Goal: Browse casually: Explore the website without a specific task or goal

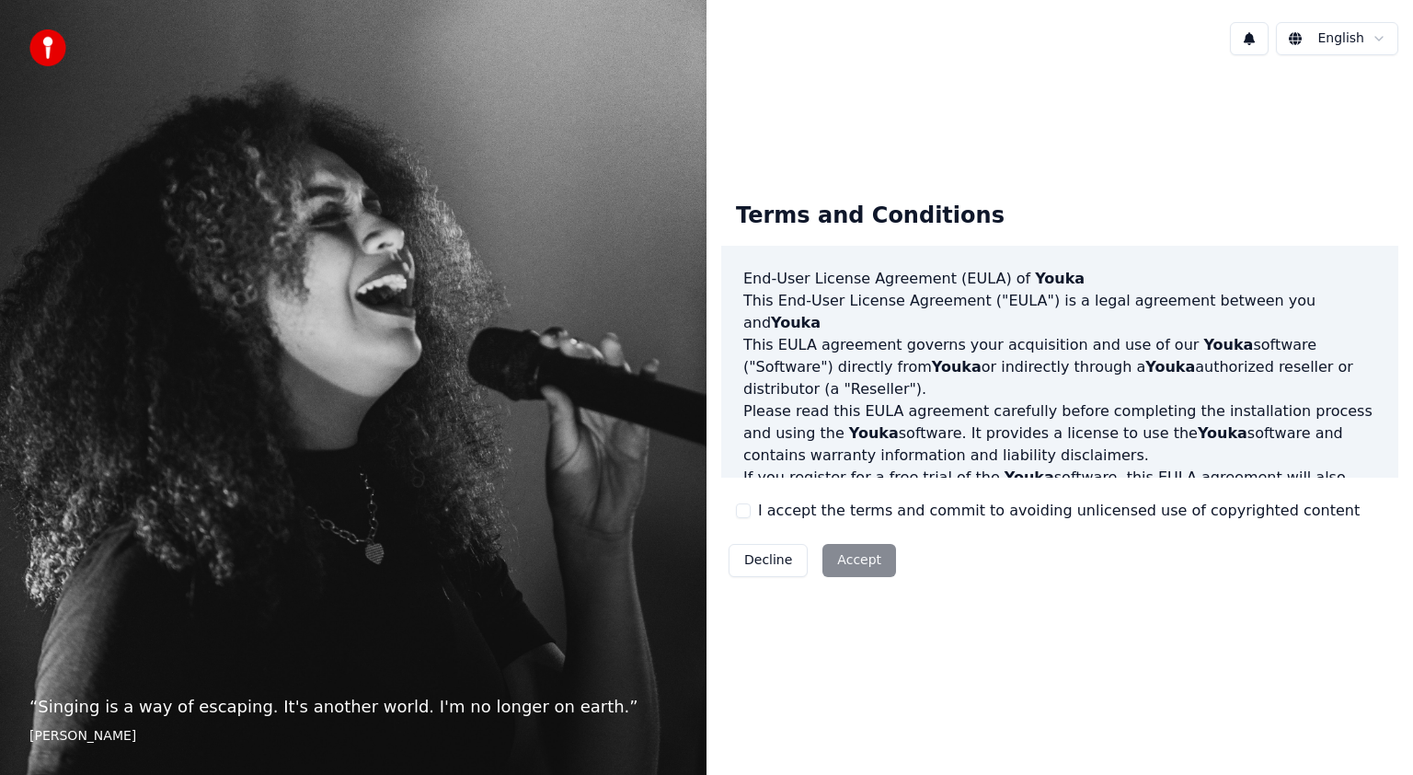
click at [872, 559] on div "Decline Accept" at bounding box center [812, 560] width 182 height 48
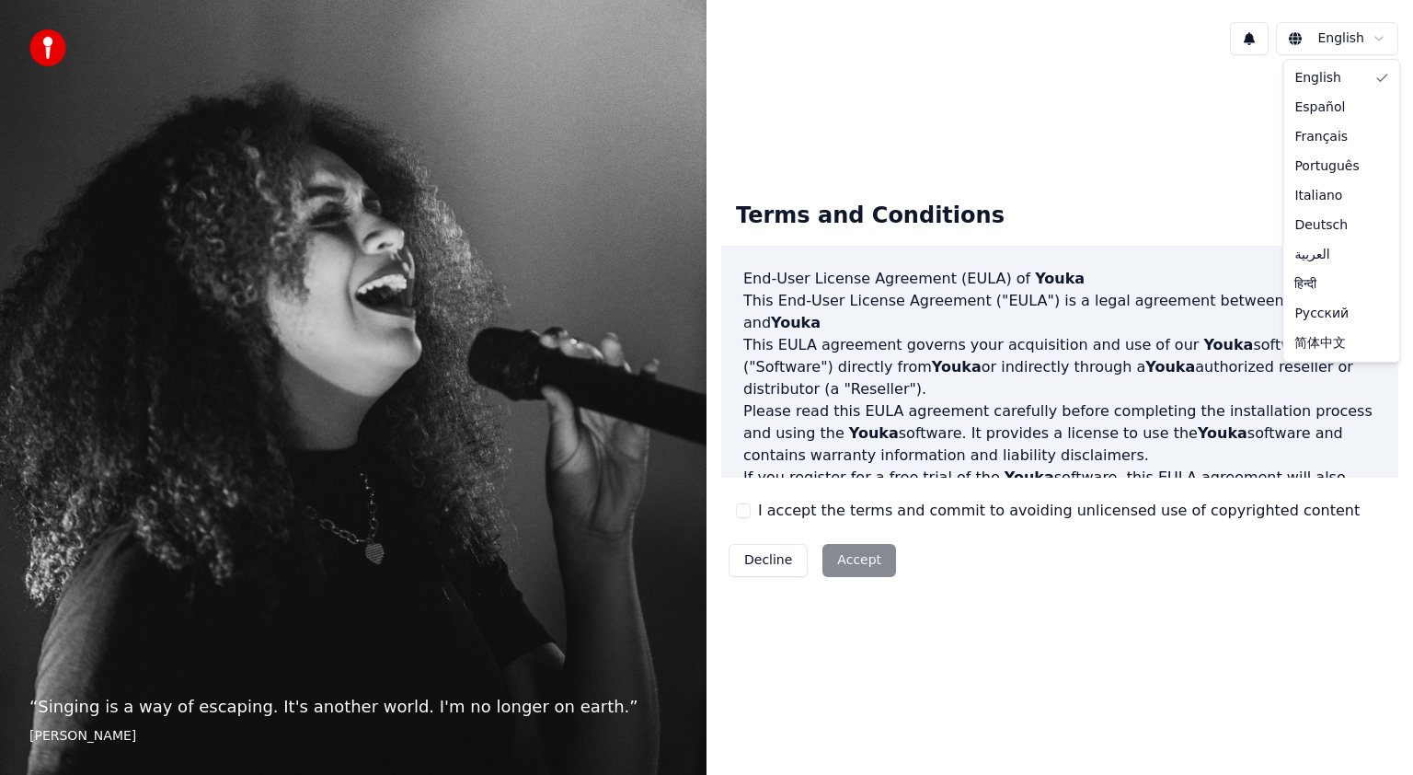
click at [1384, 36] on html "“ Singing is a way of escaping. It's another world. I'm no longer on earth. ” […" at bounding box center [706, 387] width 1413 height 775
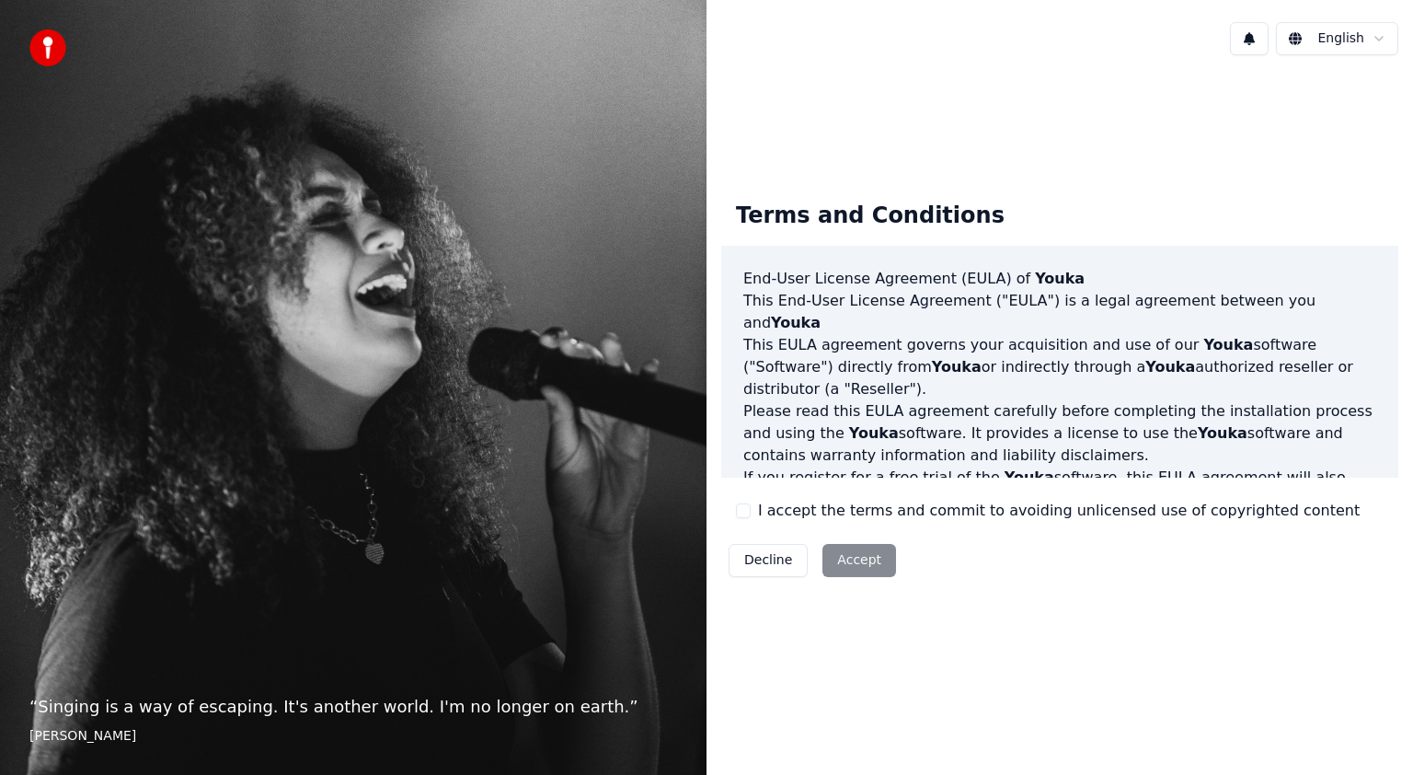
click at [765, 570] on html "“ Singing is a way of escaping. It's another world. I'm no longer on earth. ” […" at bounding box center [706, 387] width 1413 height 775
click at [856, 568] on div "Decline Accept" at bounding box center [812, 560] width 182 height 48
click at [1006, 623] on div "Terms and Conditions End-User License Agreement ([PERSON_NAME]) of Youka This E…" at bounding box center [1060, 385] width 707 height 631
click at [777, 562] on button "Decline" at bounding box center [768, 560] width 79 height 33
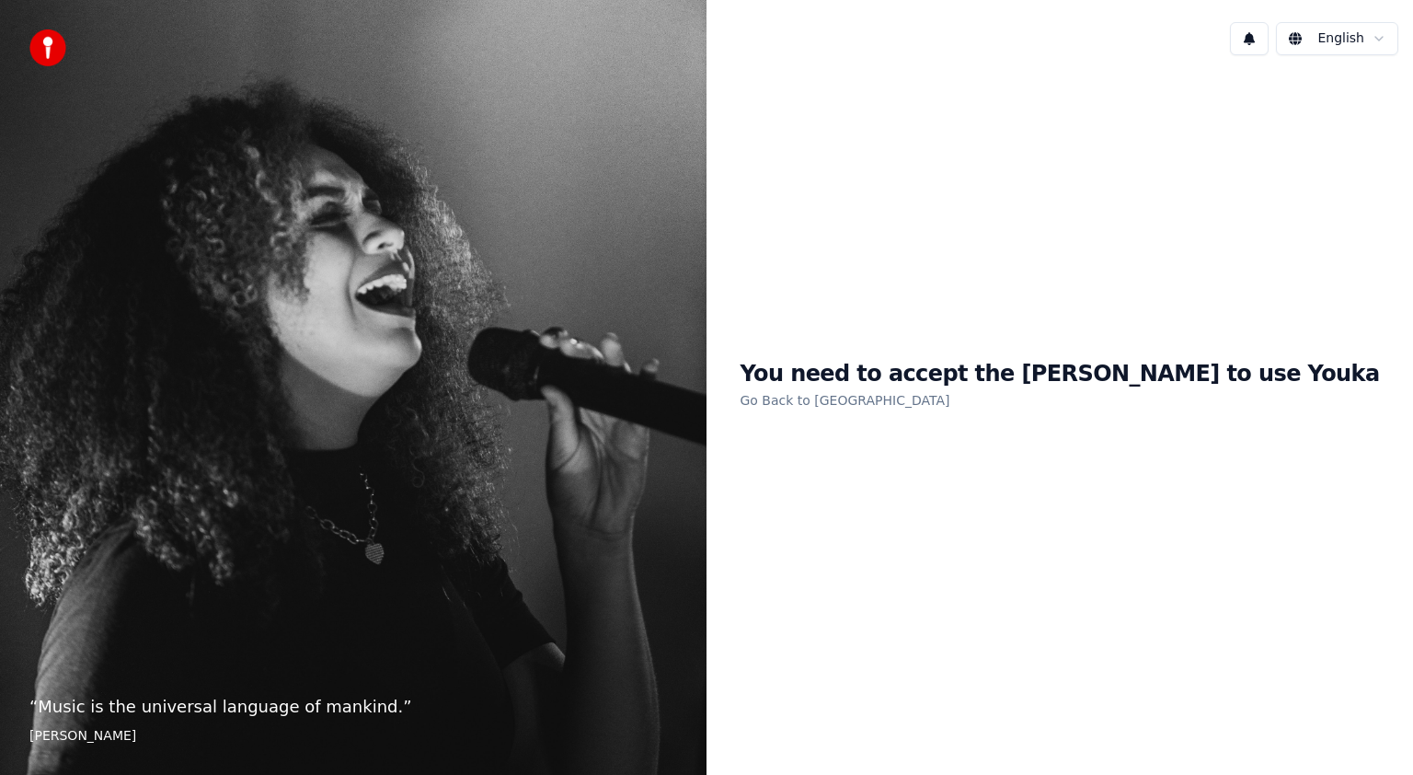
click at [690, 213] on div "“ Music is the universal language of mankind. ” [PERSON_NAME]" at bounding box center [353, 387] width 707 height 775
